Goal: Task Accomplishment & Management: Use online tool/utility

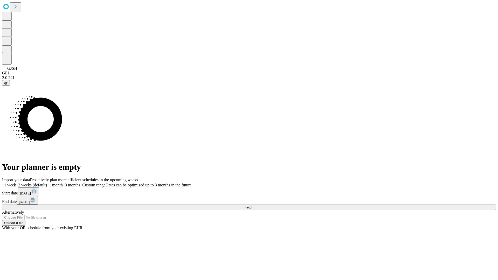
click at [253, 206] on span "Fetch" at bounding box center [249, 208] width 9 height 4
